Goal: Information Seeking & Learning: Find specific page/section

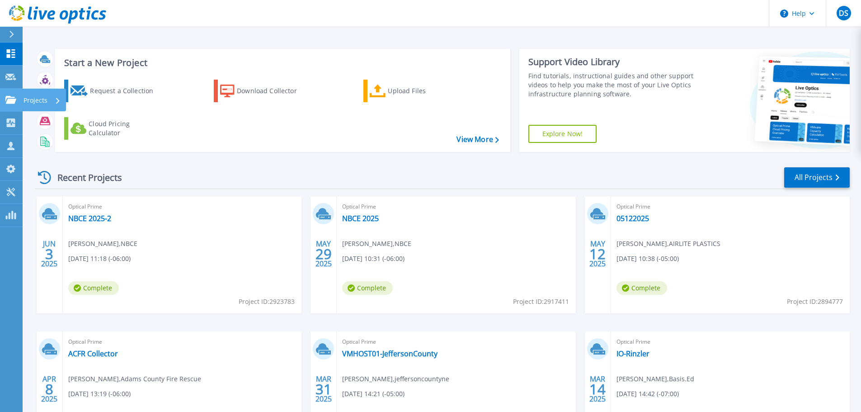
click at [33, 98] on p "Projects" at bounding box center [36, 101] width 24 height 24
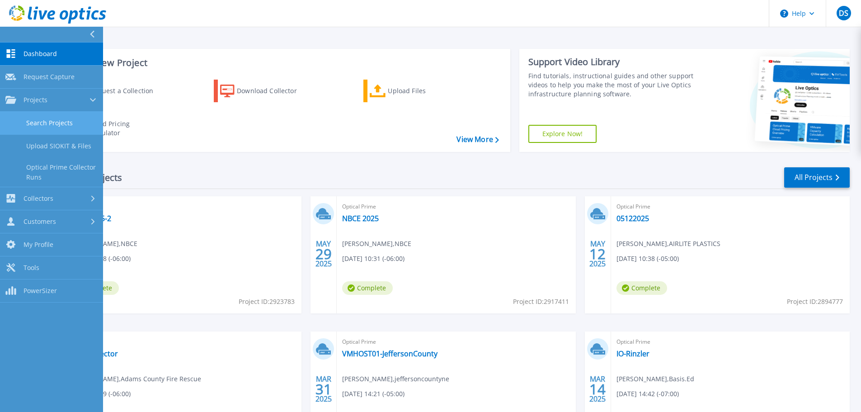
click at [47, 124] on link "Search Projects" at bounding box center [51, 123] width 103 height 23
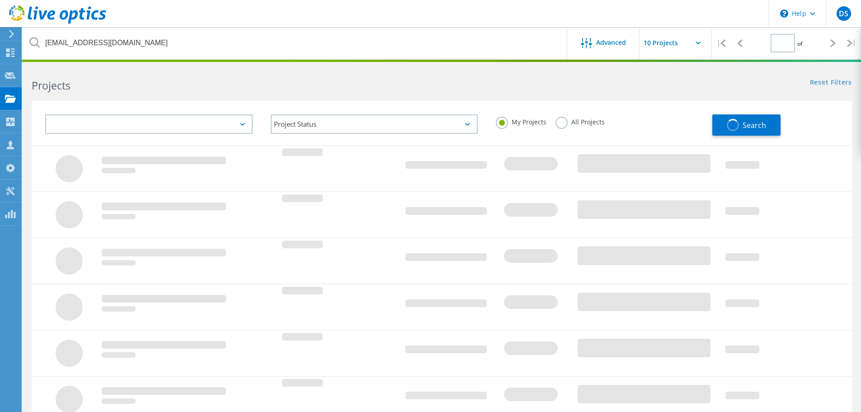
type input "1"
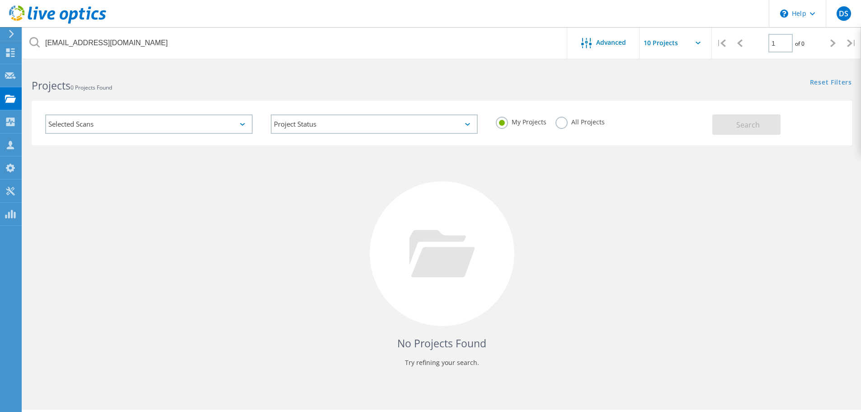
click at [565, 122] on label "All Projects" at bounding box center [580, 121] width 49 height 9
click at [0, 0] on input "All Projects" at bounding box center [0, 0] width 0 height 0
click at [198, 95] on div "Selected Scans Project Status In Progress Complete Published Anonymous Archived…" at bounding box center [442, 118] width 839 height 56
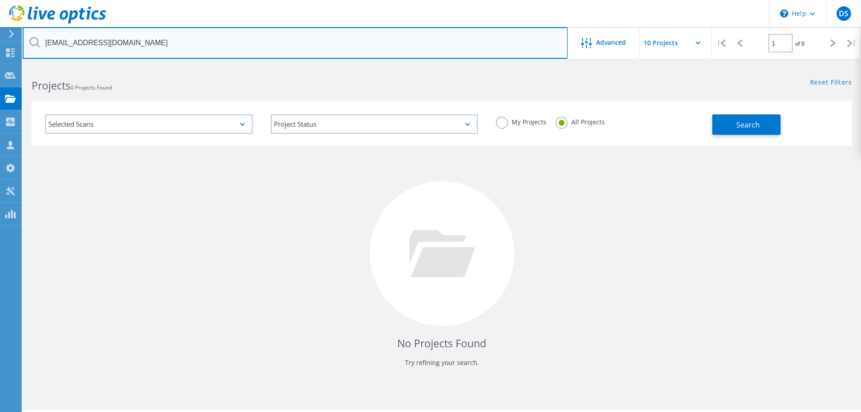
click at [183, 53] on input "[EMAIL_ADDRESS][DOMAIN_NAME]" at bounding box center [295, 43] width 545 height 32
click at [183, 45] on input "[EMAIL_ADDRESS][DOMAIN_NAME]" at bounding box center [295, 43] width 545 height 32
type input "[PERSON_NAME]"
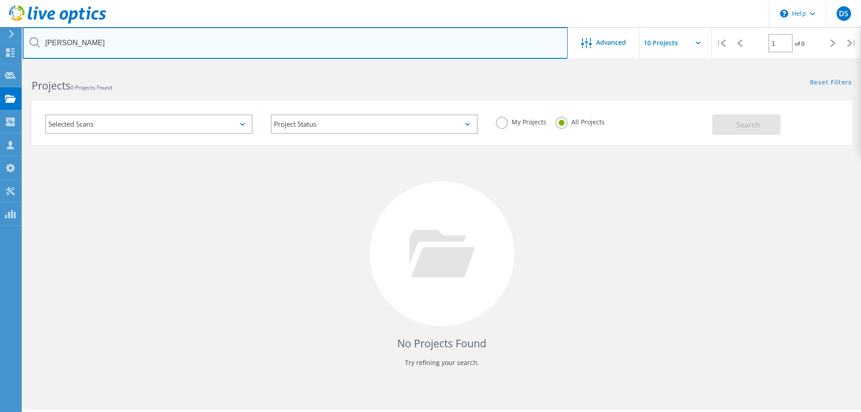
click at [116, 47] on input "[PERSON_NAME]" at bounding box center [295, 43] width 545 height 32
type input "crisis response"
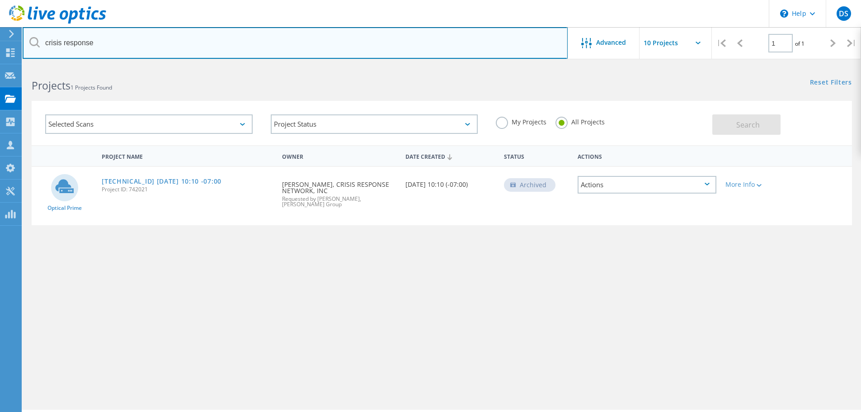
drag, startPoint x: 114, startPoint y: 38, endPoint x: 29, endPoint y: 40, distance: 85.0
click at [29, 40] on input "crisis response" at bounding box center [295, 43] width 545 height 32
type input "kevin herr"
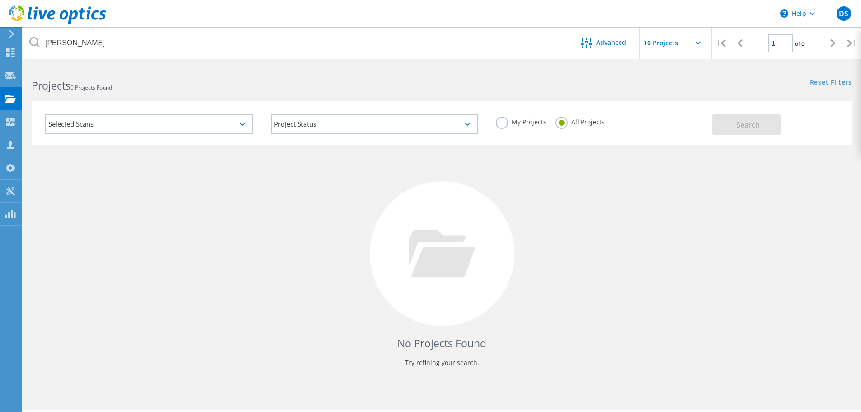
click at [136, 133] on div "Selected Scans" at bounding box center [148, 123] width 207 height 19
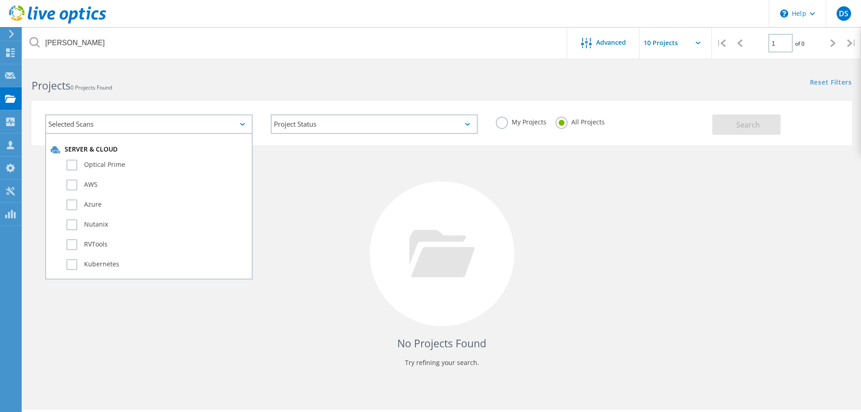
click at [137, 127] on div "Selected Scans" at bounding box center [148, 123] width 207 height 19
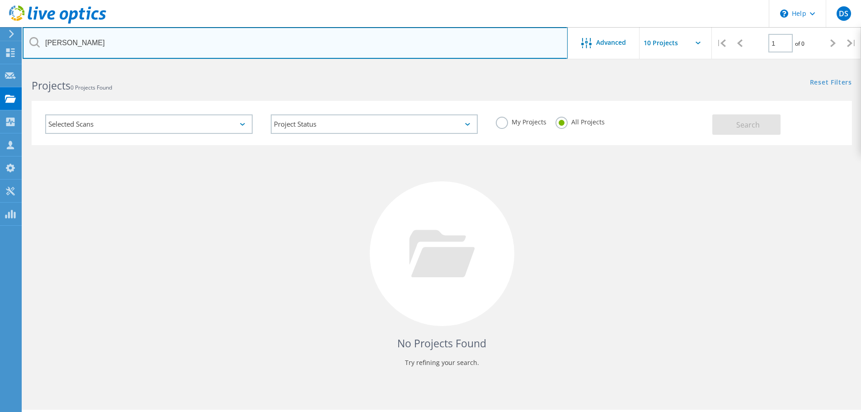
click at [127, 48] on input "kevin herr" at bounding box center [295, 43] width 545 height 32
click at [127, 47] on input "kevin herr" at bounding box center [295, 43] width 545 height 32
click at [105, 46] on input "text" at bounding box center [295, 43] width 545 height 32
click at [461, 39] on input "solari" at bounding box center [295, 43] width 545 height 32
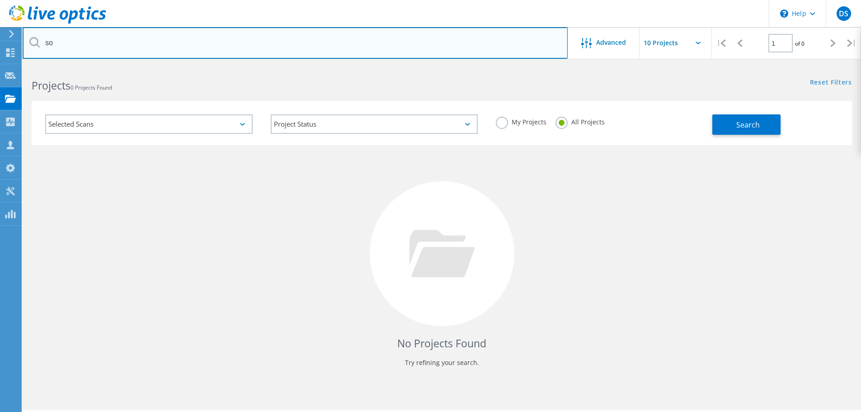
type input "s"
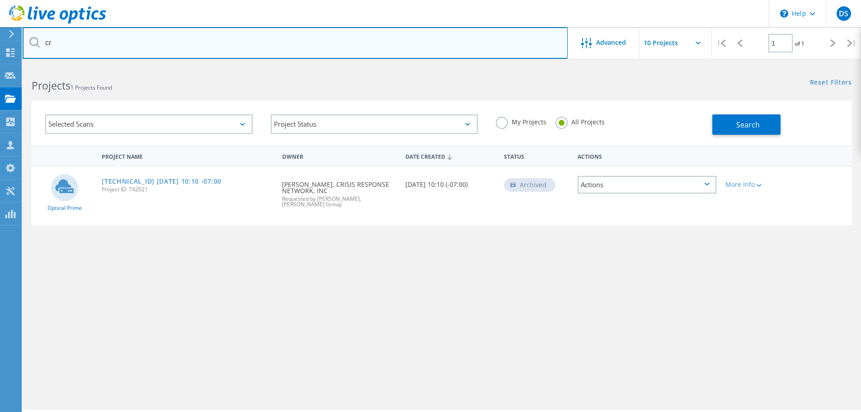
type input "c"
click at [203, 37] on input "text" at bounding box center [295, 43] width 545 height 32
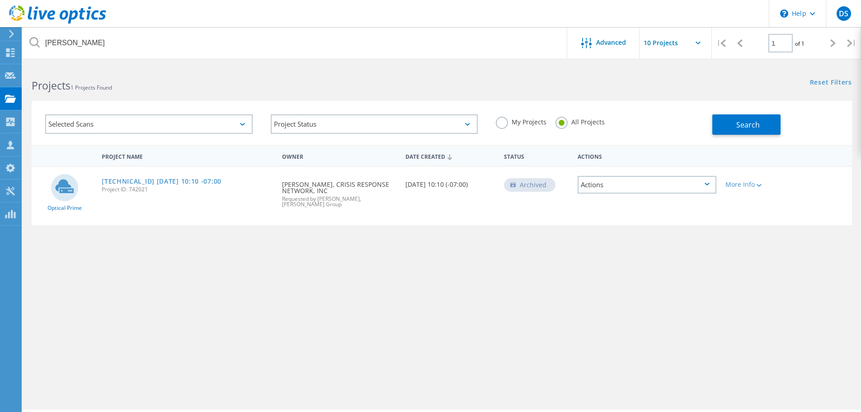
click at [137, 59] on html "\n Help Explore Helpful Articles Contact Support DS Partner Team Member Dale Sm…" at bounding box center [430, 218] width 861 height 437
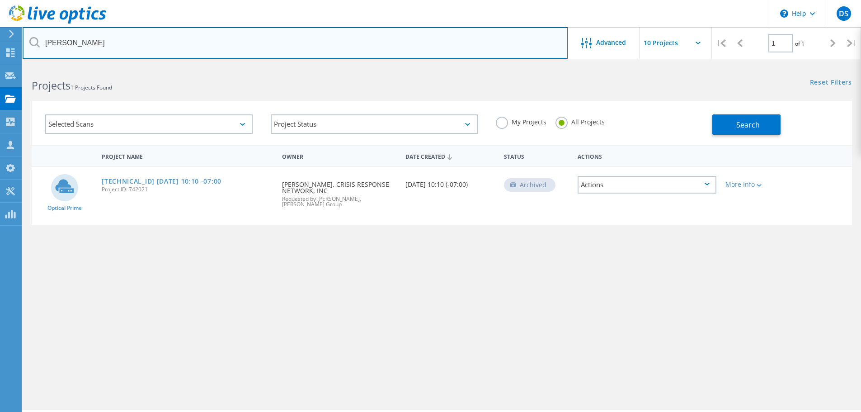
click at [139, 48] on input "steve" at bounding box center [295, 43] width 545 height 32
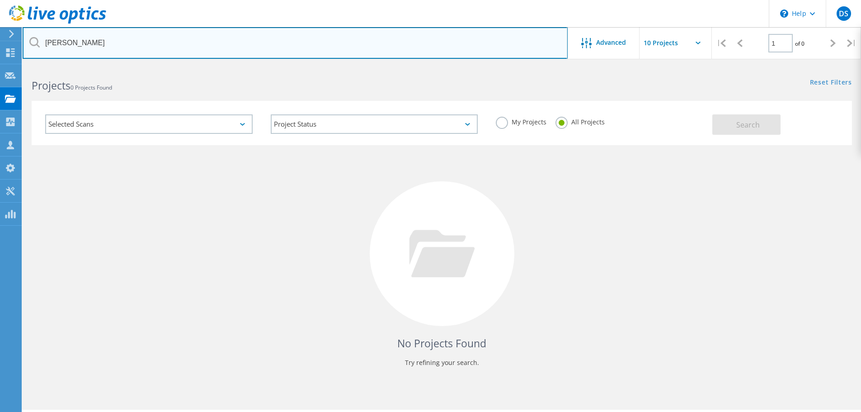
click at [83, 44] on input "steve seionitz" at bounding box center [295, 43] width 545 height 32
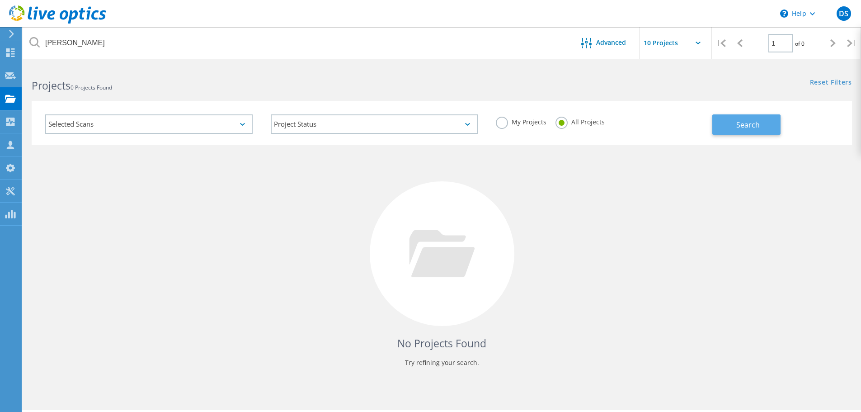
click at [763, 122] on button "Search" at bounding box center [746, 124] width 68 height 20
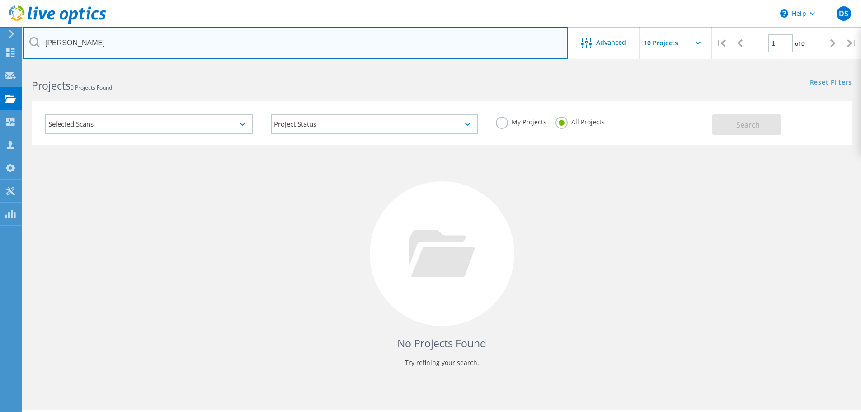
click at [216, 34] on input "steve seiontz" at bounding box center [295, 43] width 545 height 32
click at [114, 38] on input "zachary" at bounding box center [295, 43] width 545 height 32
click at [96, 39] on input "zachary bodnar" at bounding box center [295, 43] width 545 height 32
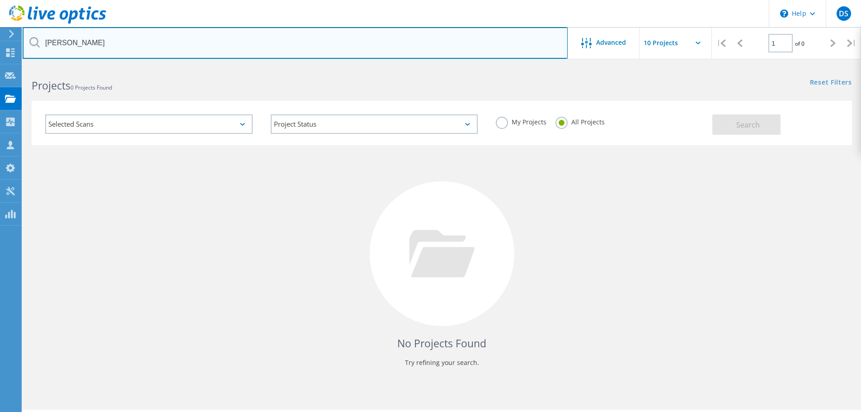
click at [96, 40] on input "zachary bodnar" at bounding box center [295, 43] width 545 height 32
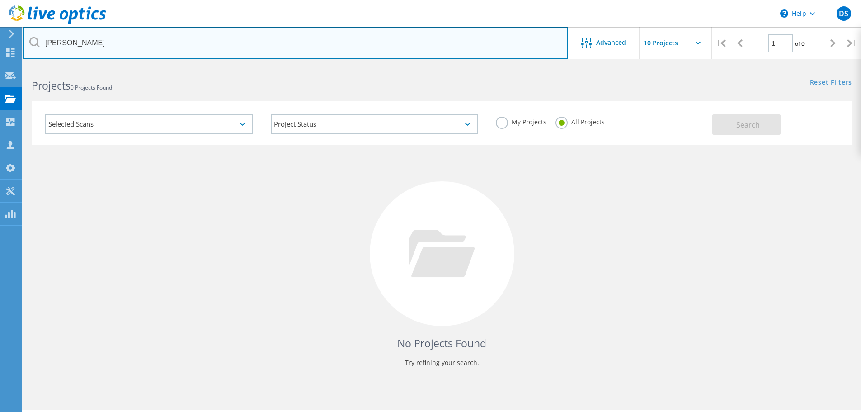
click at [96, 40] on input "zachary bodnar" at bounding box center [295, 43] width 545 height 32
click at [104, 46] on input "ryan bauerly" at bounding box center [295, 43] width 545 height 32
type input "k"
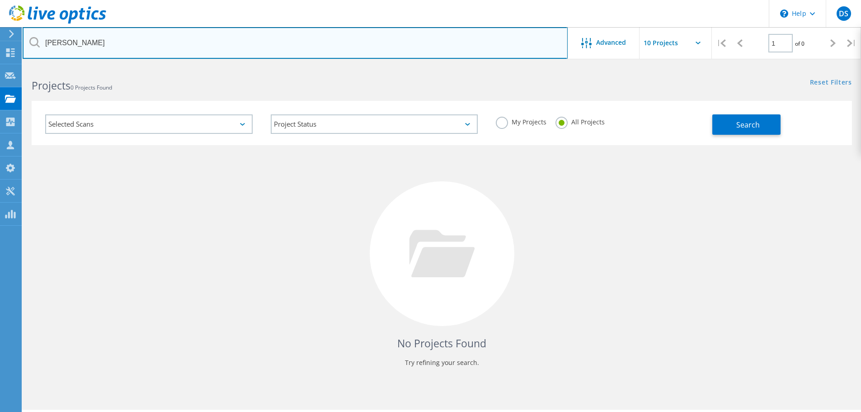
type input "solari"
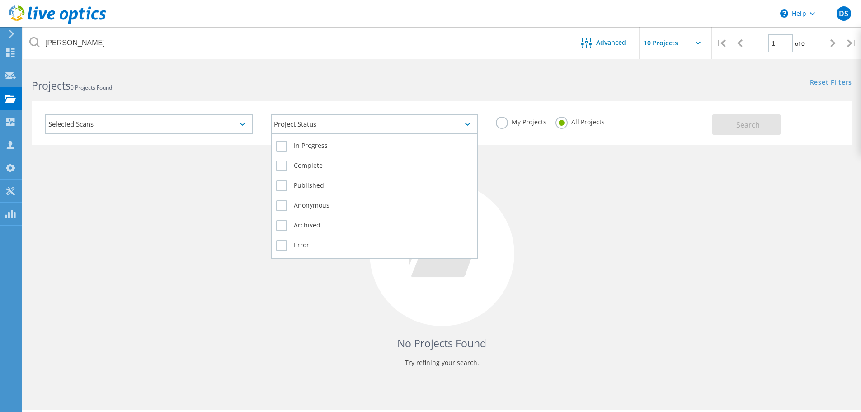
click at [357, 116] on div "Project Status" at bounding box center [374, 123] width 207 height 19
click at [288, 227] on label "Archived" at bounding box center [374, 225] width 197 height 11
click at [0, 0] on input "Archived" at bounding box center [0, 0] width 0 height 0
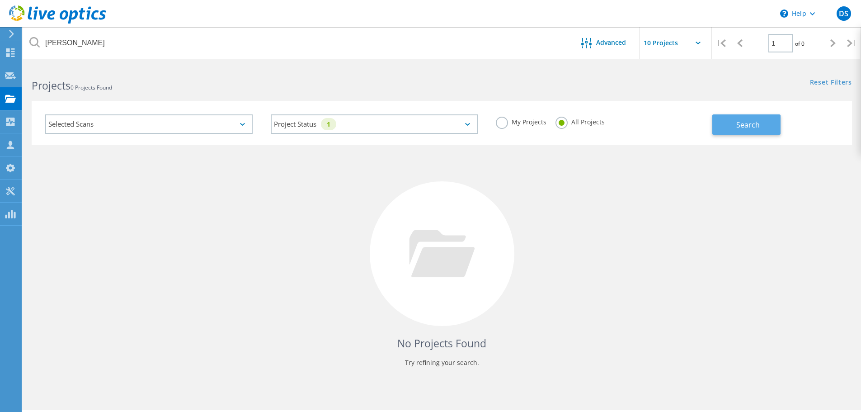
click at [752, 129] on span "Search" at bounding box center [748, 125] width 24 height 10
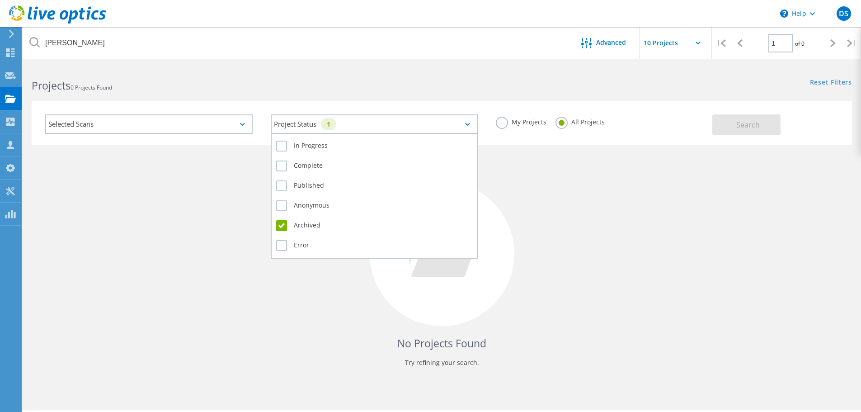
click at [409, 127] on div "Project Status 1" at bounding box center [374, 123] width 207 height 19
click at [285, 229] on label "Archived" at bounding box center [374, 225] width 197 height 11
click at [0, 0] on input "Archived" at bounding box center [0, 0] width 0 height 0
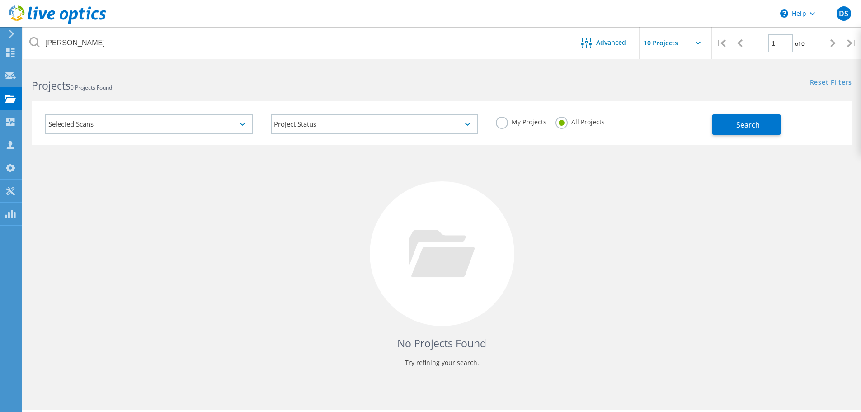
click at [535, 214] on div "No Projects Found Try refining your search." at bounding box center [442, 262] width 820 height 234
click at [748, 118] on button "Search" at bounding box center [746, 124] width 68 height 20
